Goal: Task Accomplishment & Management: Manage account settings

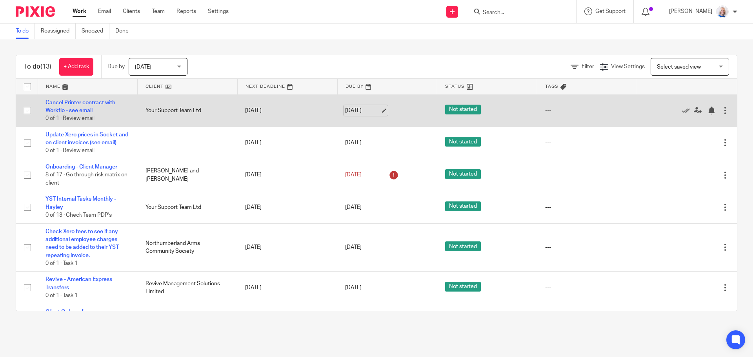
click at [368, 112] on link "[DATE]" at bounding box center [362, 111] width 35 height 8
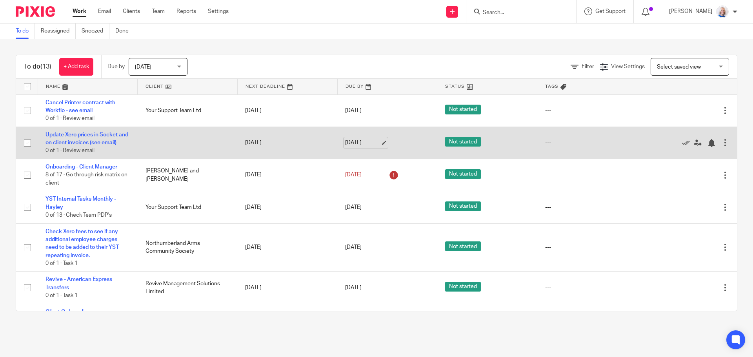
click at [360, 147] on link "[DATE]" at bounding box center [362, 143] width 35 height 8
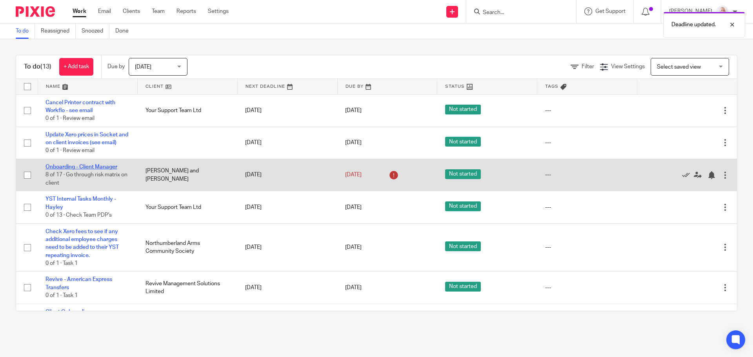
click at [107, 170] on link "Onboarding - Client Manager" at bounding box center [82, 166] width 72 height 5
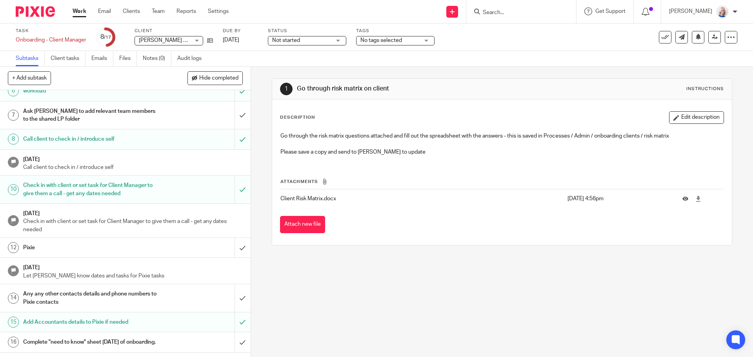
scroll to position [78, 0]
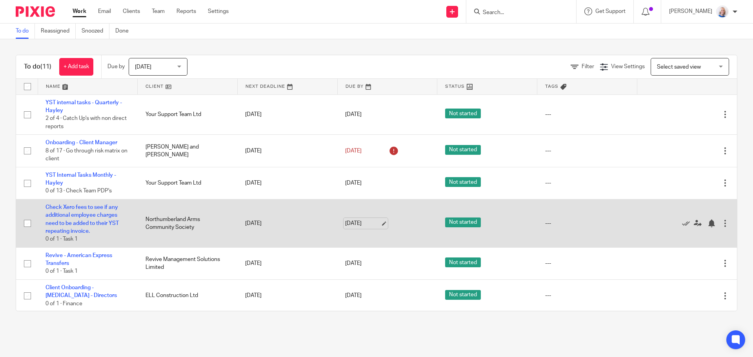
click at [350, 222] on link "[DATE]" at bounding box center [362, 224] width 35 height 8
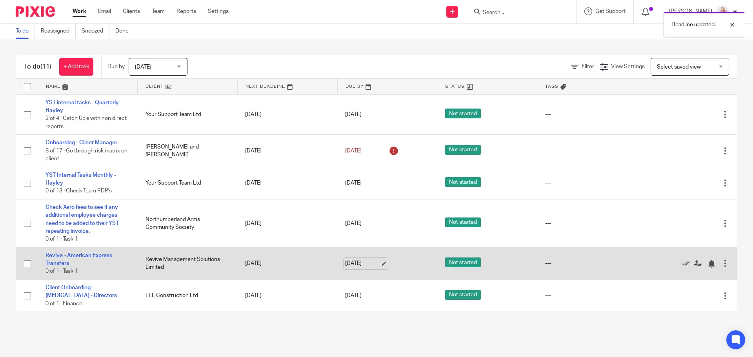
click at [351, 266] on link "[DATE]" at bounding box center [362, 264] width 35 height 8
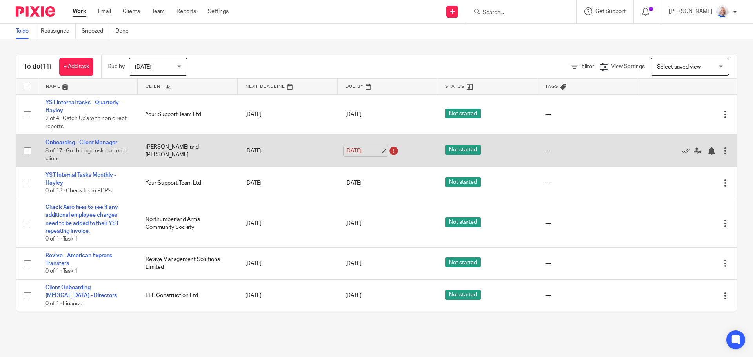
click at [364, 154] on link "[DATE]" at bounding box center [362, 151] width 35 height 8
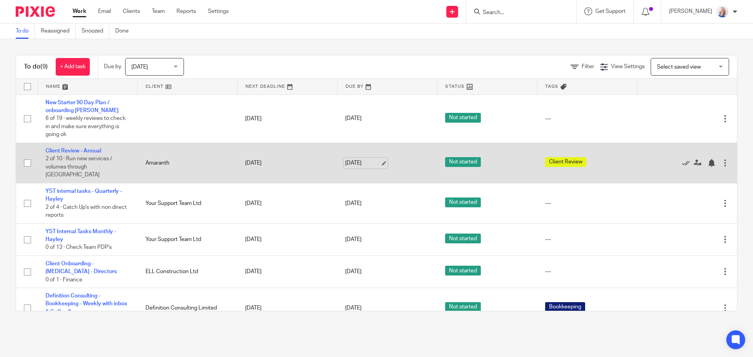
click at [360, 159] on link "[DATE]" at bounding box center [362, 163] width 35 height 8
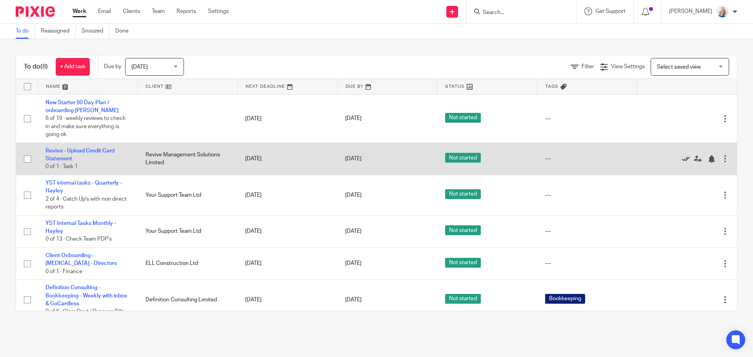
click at [682, 158] on icon at bounding box center [686, 159] width 8 height 8
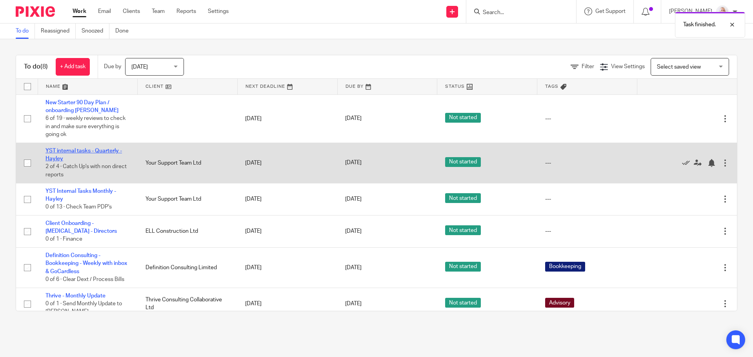
click at [87, 150] on link "YST internal tasks - Quarterly - Hayley" at bounding box center [84, 154] width 76 height 13
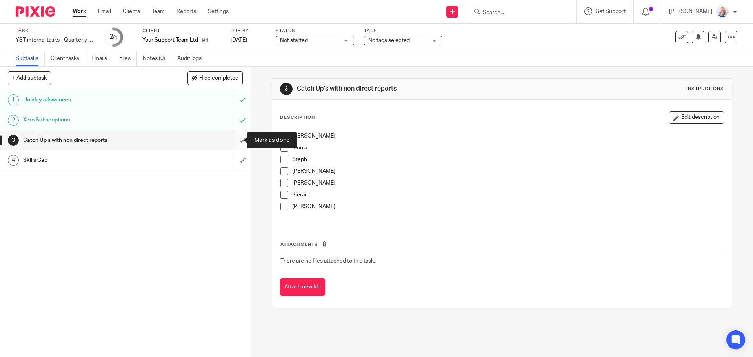
click at [235, 141] on input "submit" at bounding box center [125, 141] width 251 height 20
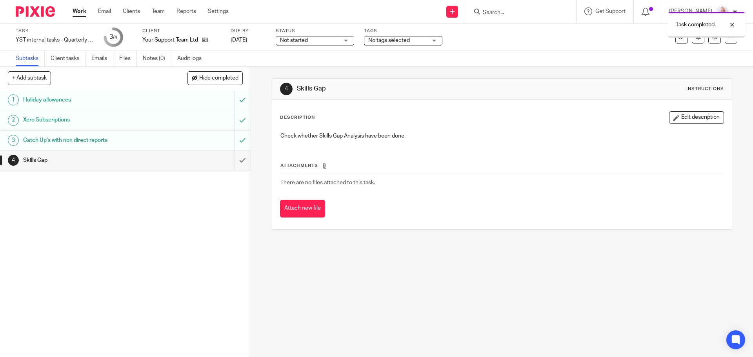
click at [233, 158] on input "submit" at bounding box center [125, 161] width 251 height 20
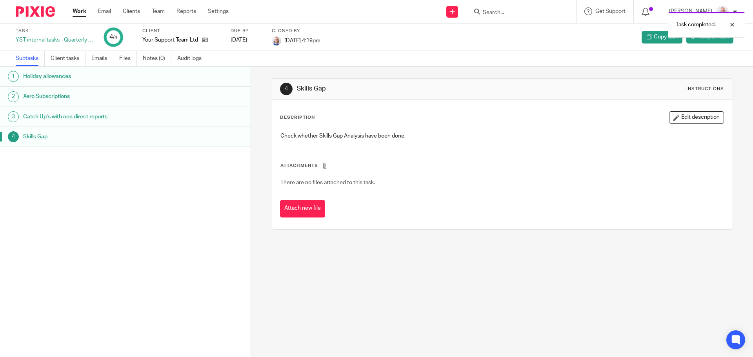
click at [78, 11] on link "Work" at bounding box center [80, 11] width 14 height 8
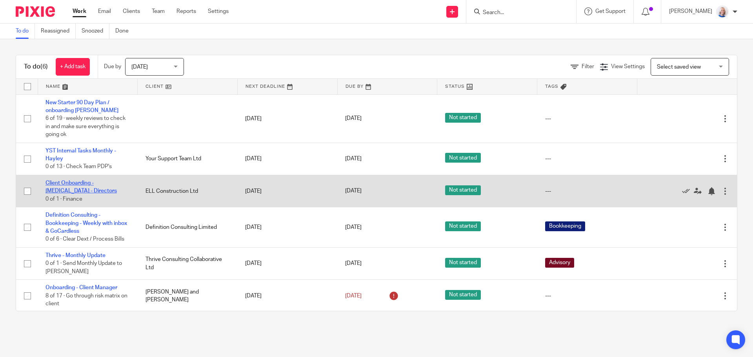
click at [91, 184] on link "Client Onboarding - [MEDICAL_DATA] - Directors" at bounding box center [81, 186] width 71 height 13
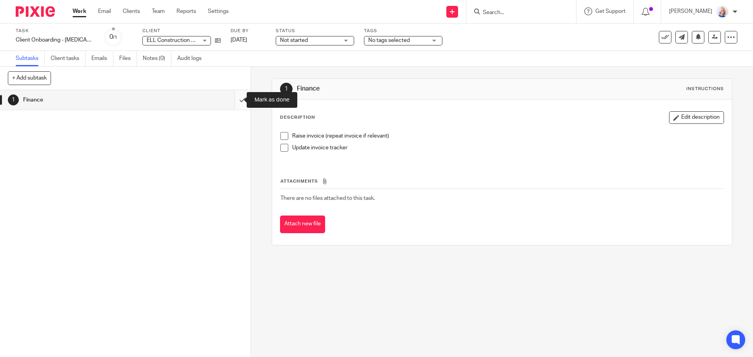
click at [235, 103] on input "submit" at bounding box center [125, 100] width 251 height 20
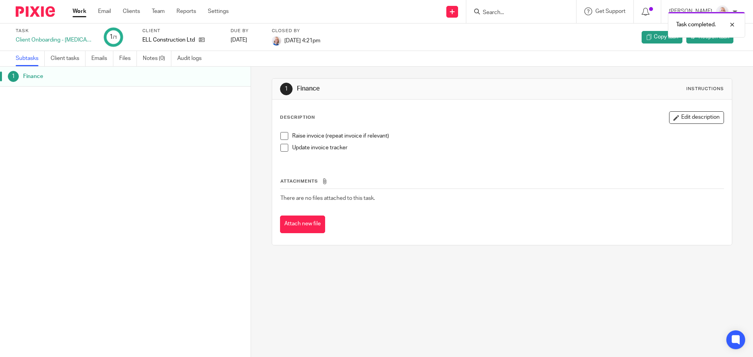
click at [78, 11] on link "Work" at bounding box center [80, 11] width 14 height 8
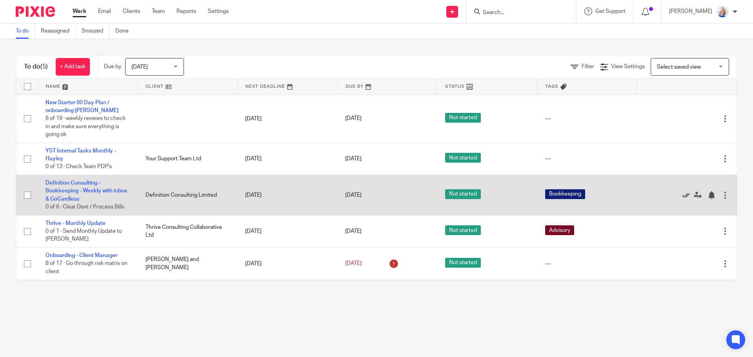
click at [682, 196] on icon at bounding box center [686, 195] width 8 height 8
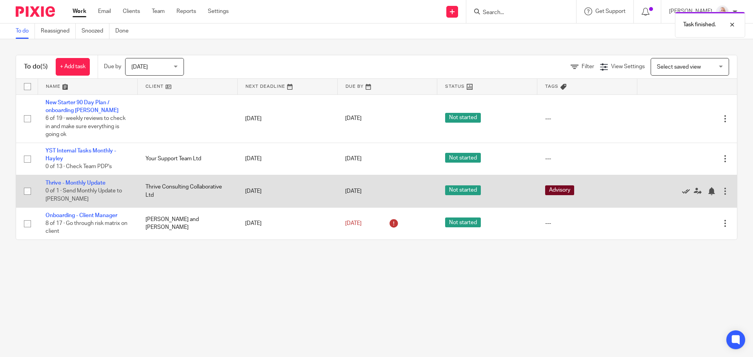
click at [682, 189] on icon at bounding box center [686, 192] width 8 height 8
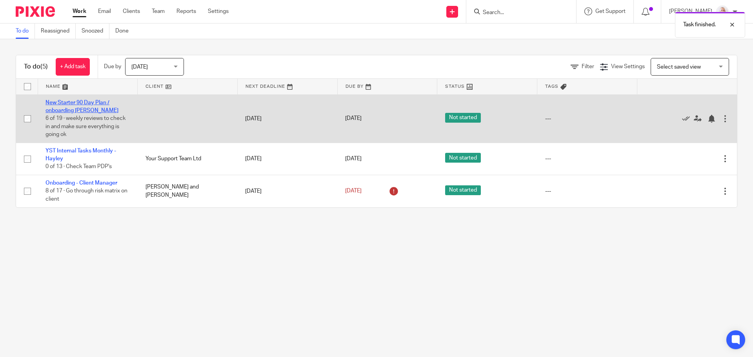
click at [79, 110] on link "New Starter 90 Day Plan / onboarding Ian" at bounding box center [82, 106] width 73 height 13
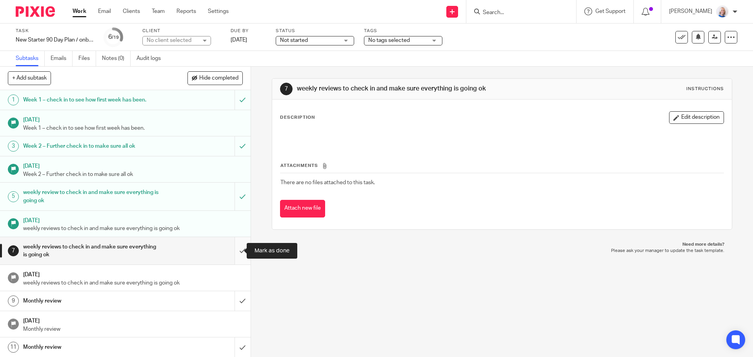
click at [231, 254] on input "submit" at bounding box center [125, 251] width 251 height 28
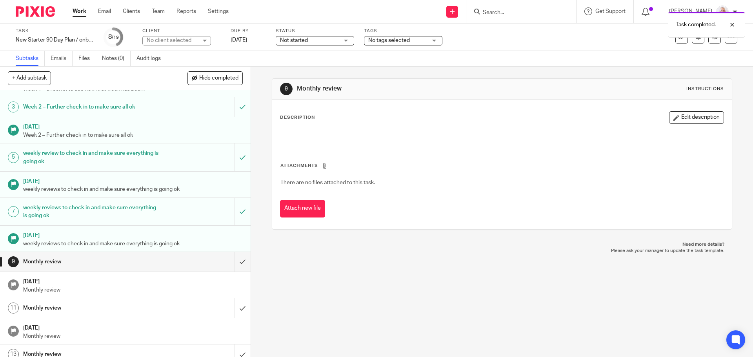
scroll to position [78, 0]
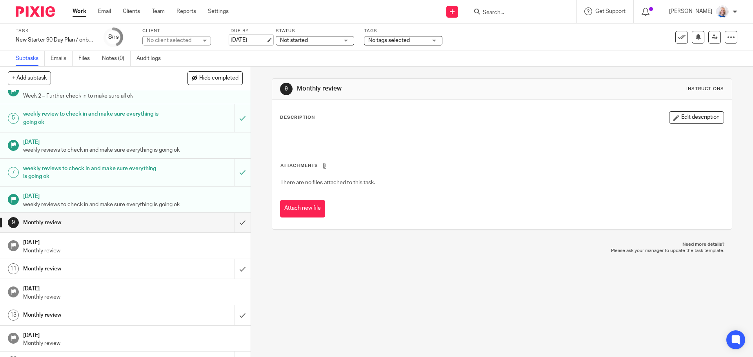
click at [261, 41] on link "[DATE]" at bounding box center [248, 40] width 35 height 8
click at [83, 12] on link "Work" at bounding box center [80, 11] width 14 height 8
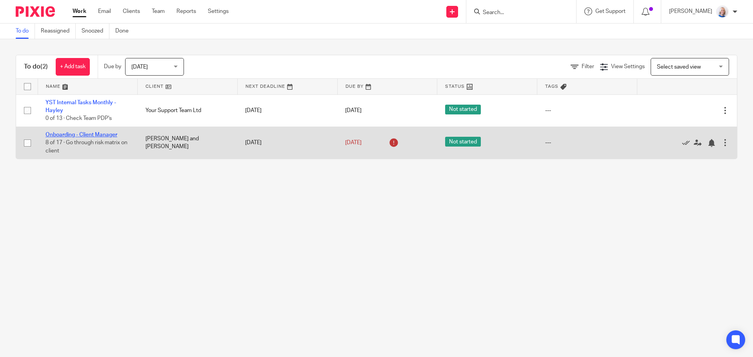
click at [102, 136] on link "Onboarding - Client Manager" at bounding box center [82, 134] width 72 height 5
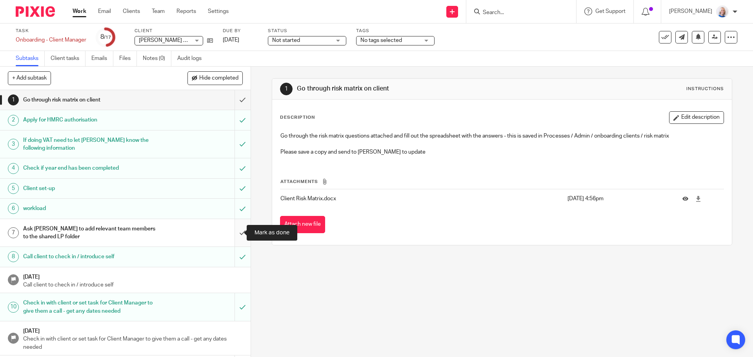
click at [235, 235] on input "submit" at bounding box center [125, 233] width 251 height 28
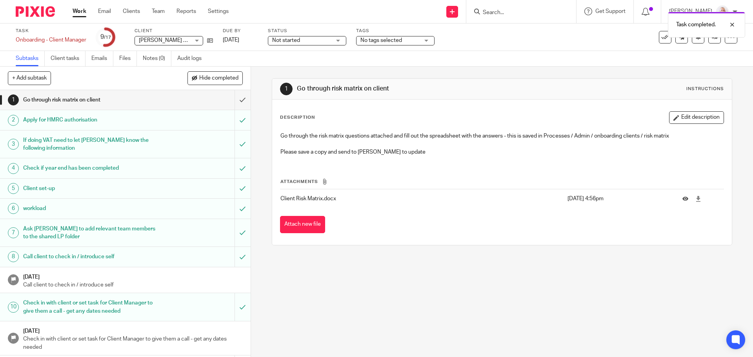
click at [226, 279] on h1 "[DATE]" at bounding box center [133, 276] width 220 height 10
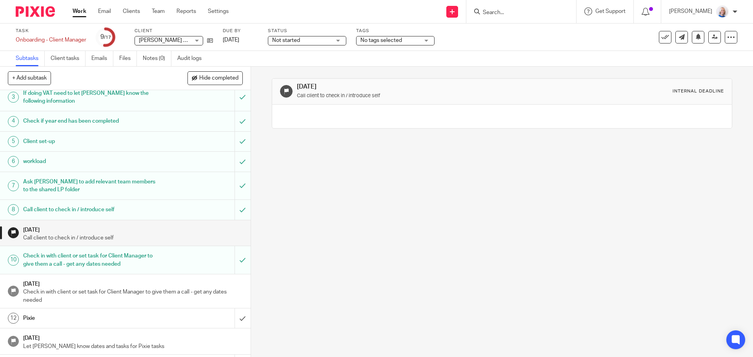
scroll to position [78, 0]
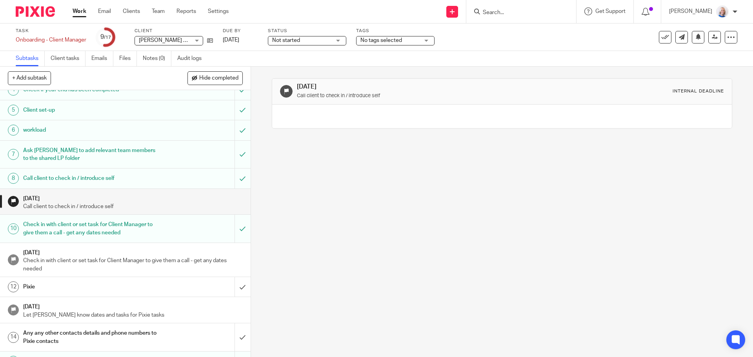
click at [166, 268] on p "Check in with client or set task for Client Manager to give them a call - get a…" at bounding box center [133, 265] width 220 height 16
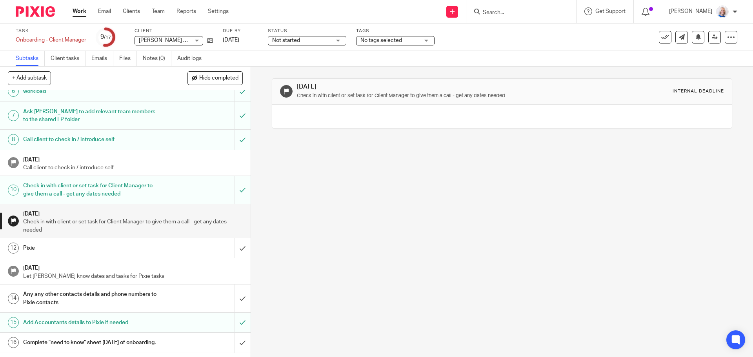
scroll to position [118, 0]
click at [132, 249] on h1 "Pixie" at bounding box center [91, 248] width 136 height 12
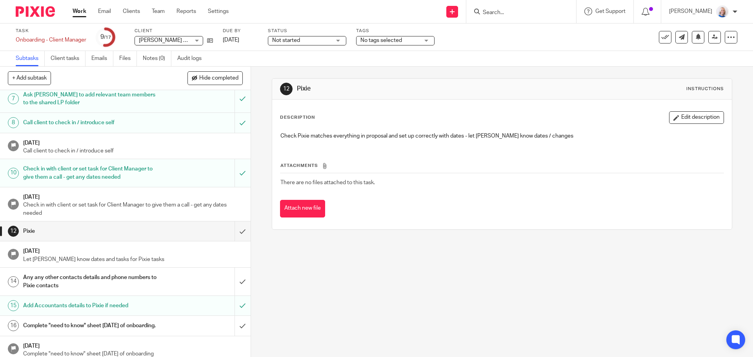
scroll to position [147, 0]
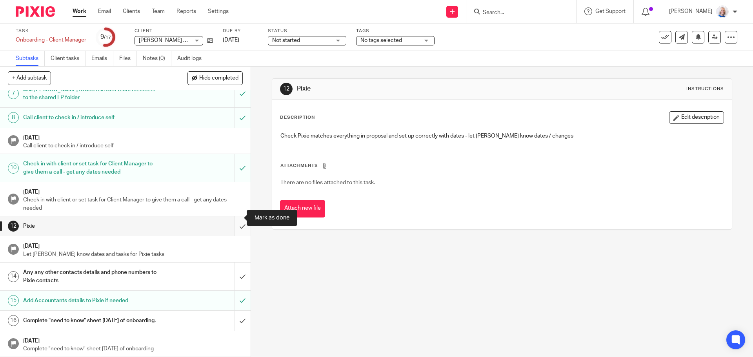
click at [231, 220] on input "submit" at bounding box center [125, 227] width 251 height 20
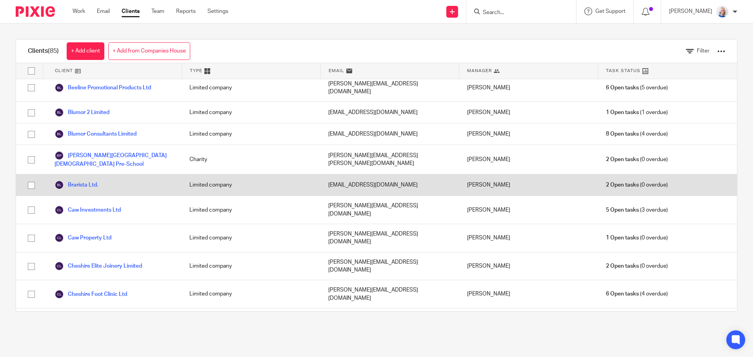
scroll to position [157, 0]
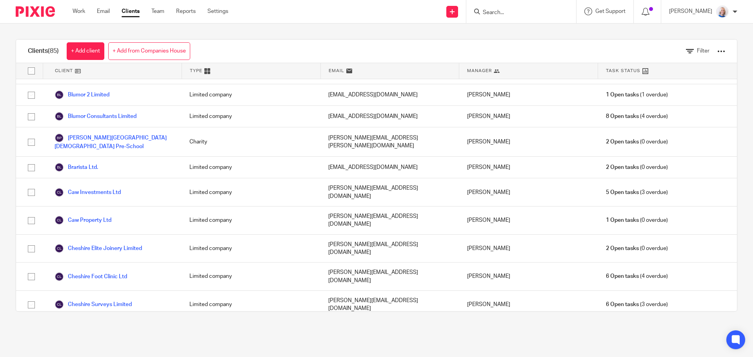
click at [120, 357] on link "[PERSON_NAME] and [PERSON_NAME]" at bounding box center [111, 361] width 112 height 9
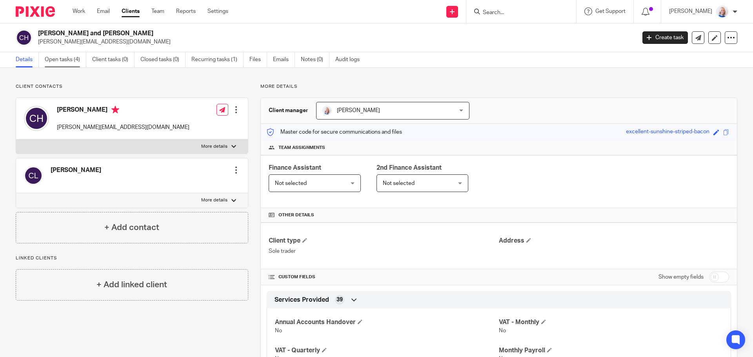
click at [62, 56] on link "Open tasks (4)" at bounding box center [66, 59] width 42 height 15
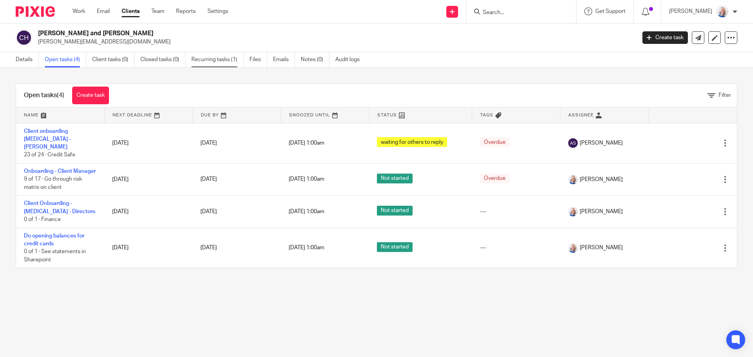
click at [213, 59] on link "Recurring tasks (1)" at bounding box center [217, 59] width 52 height 15
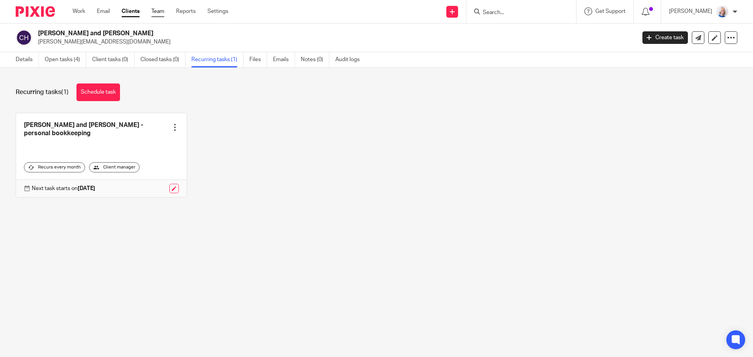
click at [155, 13] on link "Team" at bounding box center [157, 11] width 13 height 8
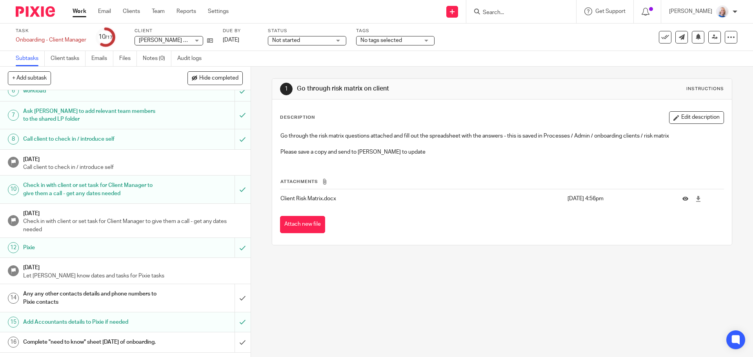
scroll to position [147, 0]
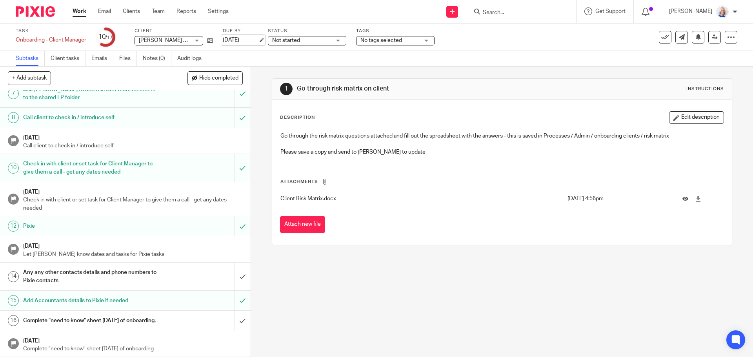
click at [243, 40] on link "25 Aug 2025" at bounding box center [240, 40] width 35 height 8
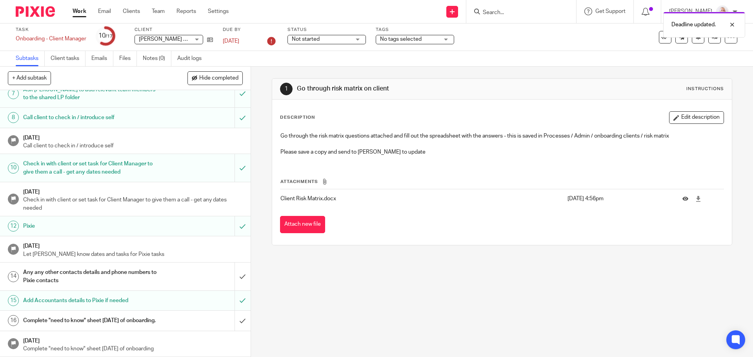
click at [81, 12] on link "Work" at bounding box center [80, 11] width 14 height 8
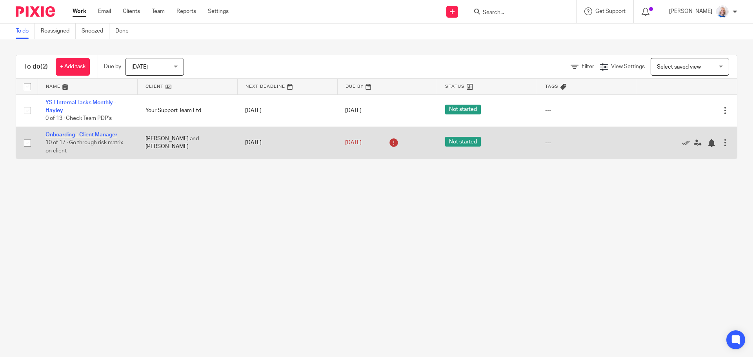
click at [99, 133] on link "Onboarding - Client Manager" at bounding box center [82, 134] width 72 height 5
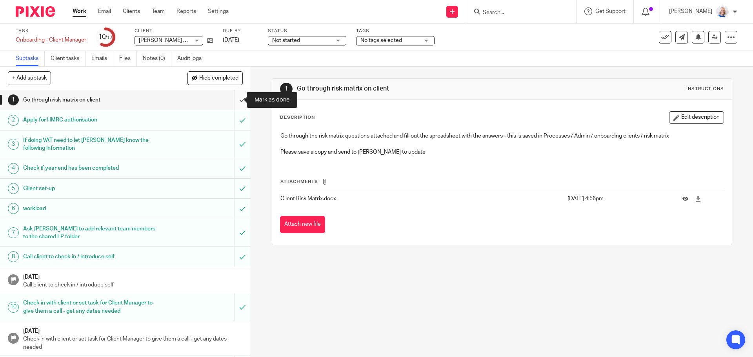
click at [230, 102] on input "submit" at bounding box center [125, 100] width 251 height 20
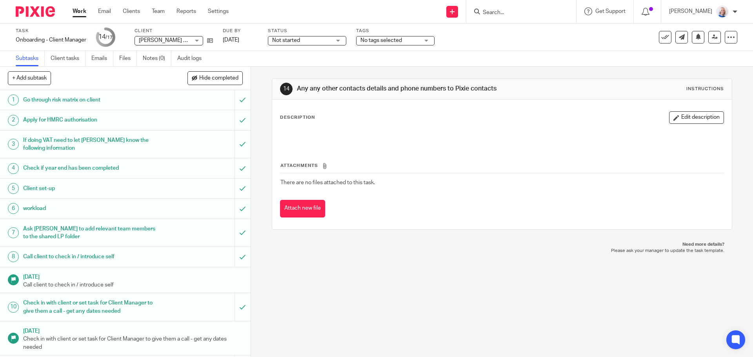
click at [84, 13] on link "Work" at bounding box center [80, 11] width 14 height 8
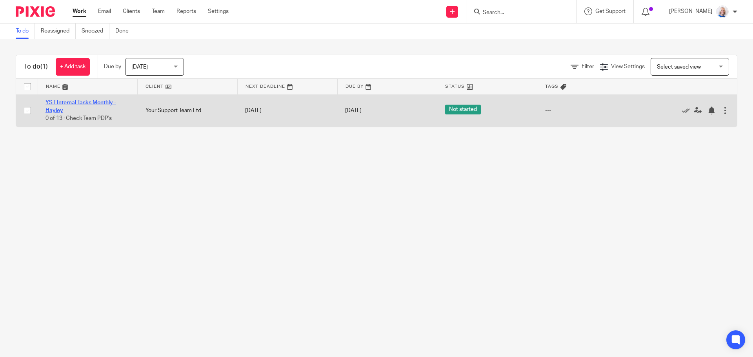
click at [100, 101] on link "YST Internal Tasks Monthly - Hayley" at bounding box center [81, 106] width 71 height 13
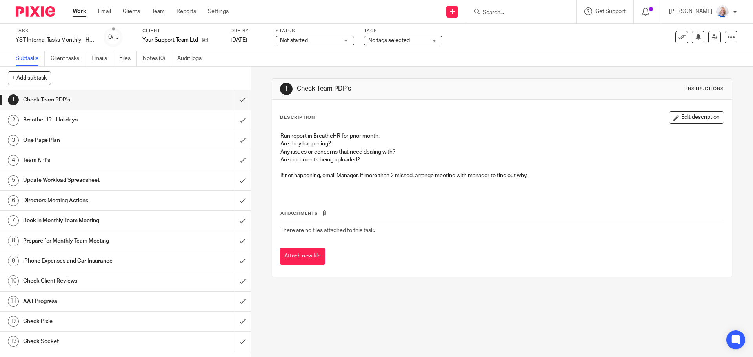
click at [184, 118] on div "Breathe HR - Holidays" at bounding box center [125, 120] width 204 height 12
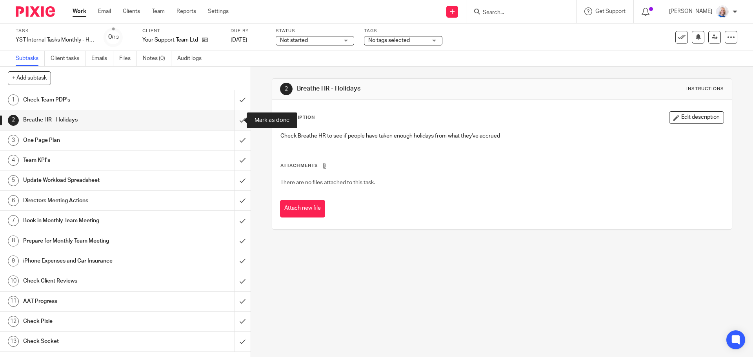
click at [230, 117] on input "submit" at bounding box center [125, 120] width 251 height 20
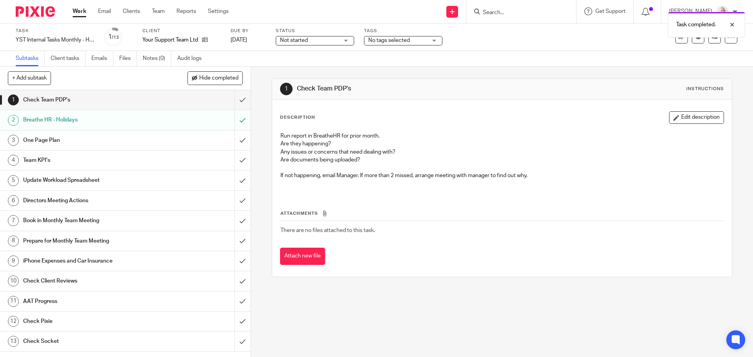
click at [96, 181] on h1 "Update Workload Spreadsheet" at bounding box center [91, 181] width 136 height 12
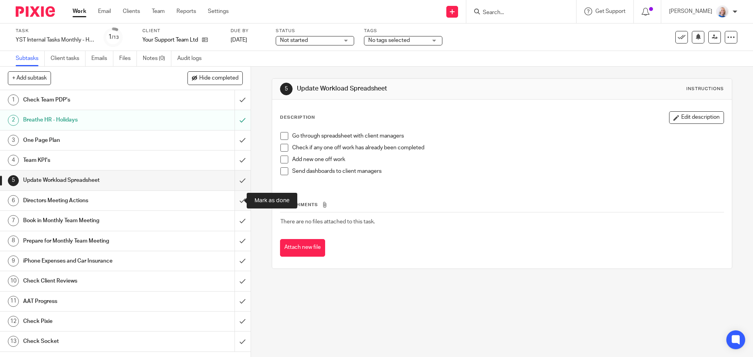
click at [235, 200] on input "submit" at bounding box center [125, 201] width 251 height 20
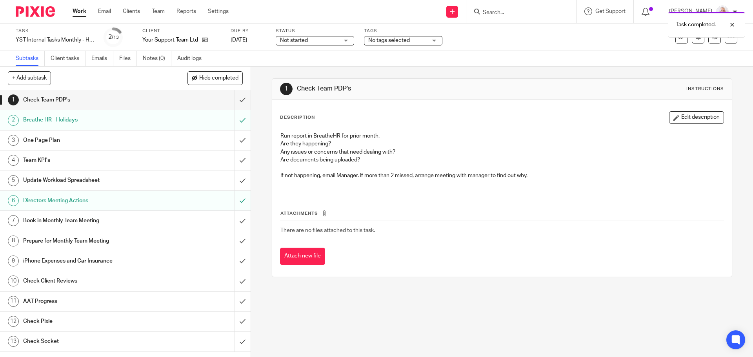
click at [170, 239] on div "Prepare for Monthly Team Meeting" at bounding box center [125, 241] width 204 height 12
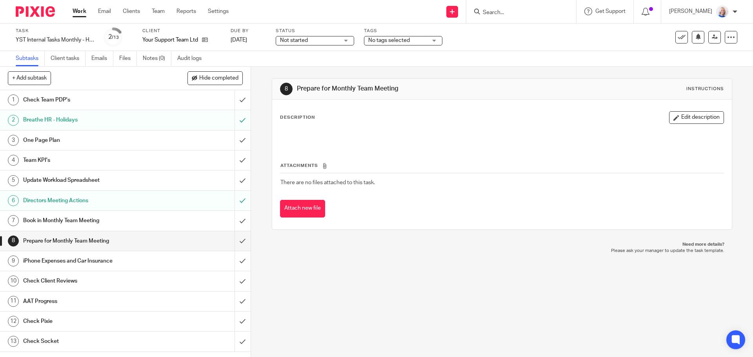
click at [166, 259] on div "iPhone Expenses and Car Insurance" at bounding box center [125, 261] width 204 height 12
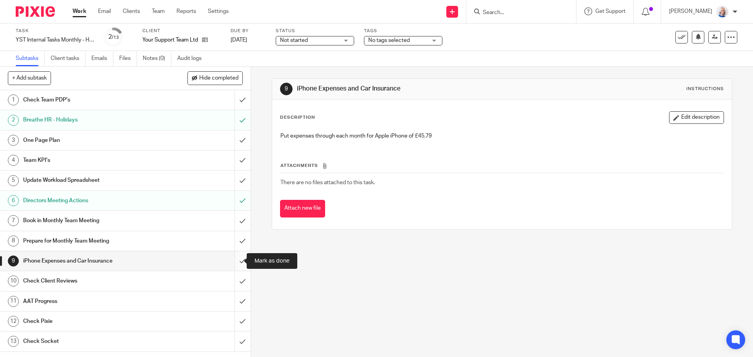
click at [233, 261] on input "submit" at bounding box center [125, 261] width 251 height 20
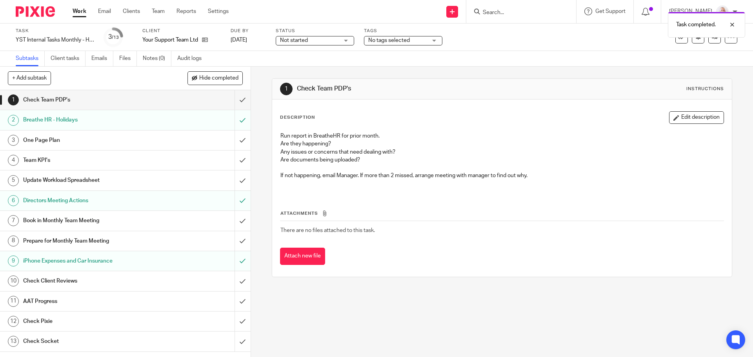
click at [114, 322] on h1 "Check Pixie" at bounding box center [91, 322] width 136 height 12
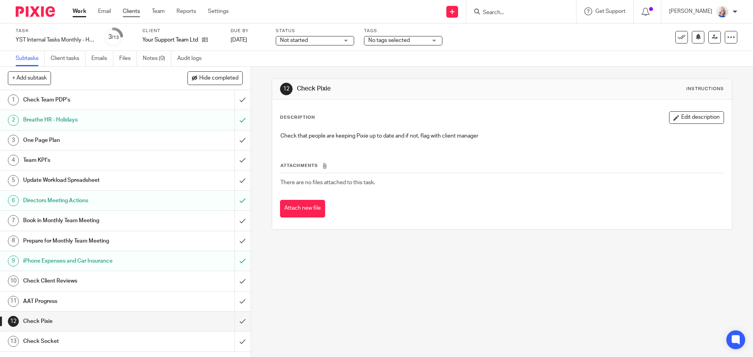
click at [133, 10] on link "Clients" at bounding box center [131, 11] width 17 height 8
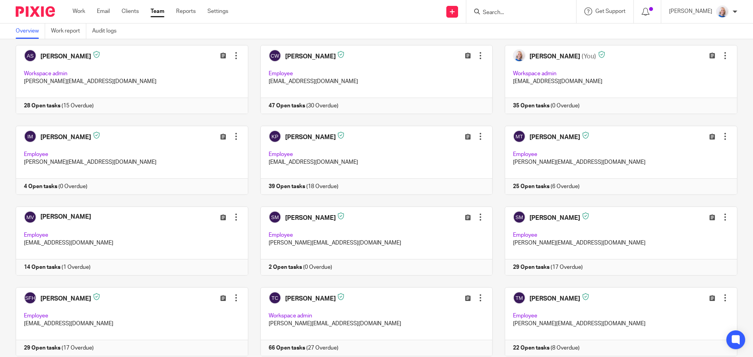
scroll to position [66, 0]
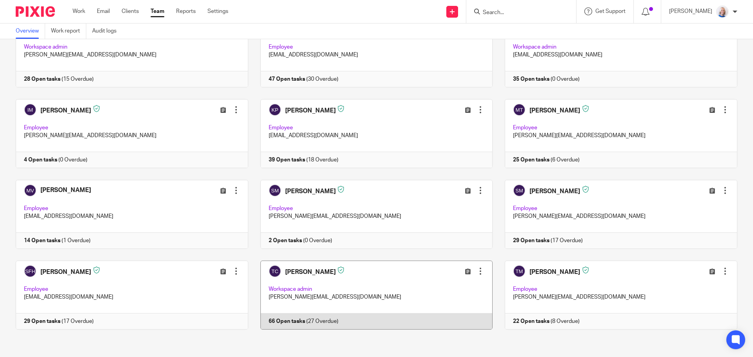
click at [381, 279] on link at bounding box center [370, 295] width 245 height 69
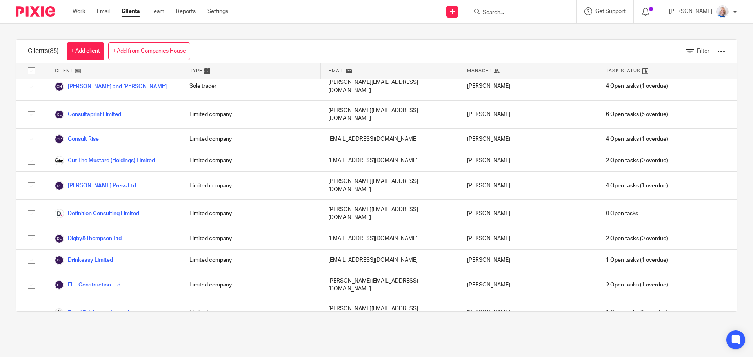
scroll to position [471, 0]
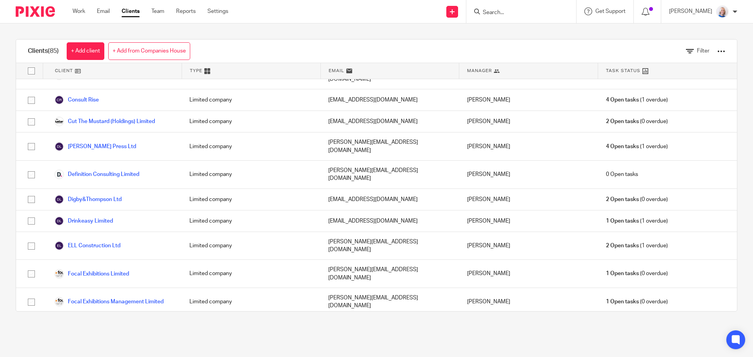
click at [112, 326] on link "Form + Build Limited" at bounding box center [87, 330] width 64 height 9
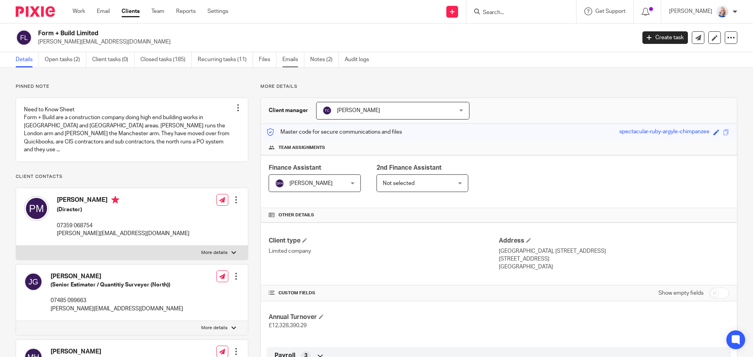
click at [294, 62] on link "Emails" at bounding box center [293, 59] width 22 height 15
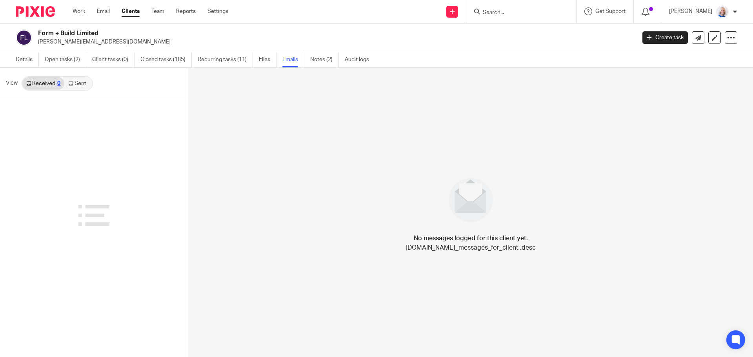
click at [84, 87] on link "Sent" at bounding box center [77, 83] width 27 height 13
